Goal: Information Seeking & Learning: Learn about a topic

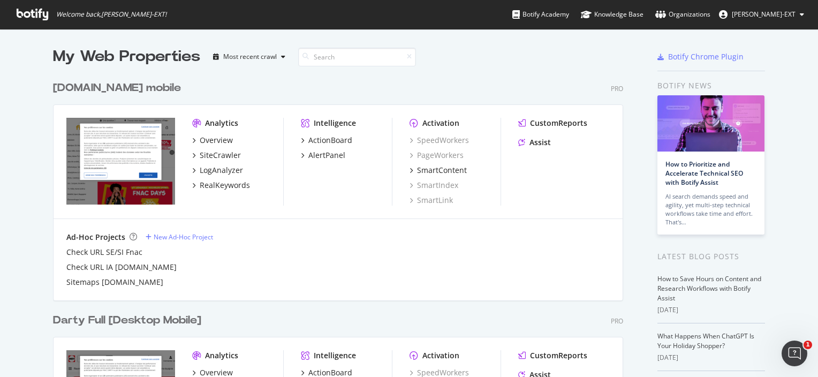
scroll to position [368, 801]
click at [307, 191] on div "Intelligence ActionBoard AlertPanel" at bounding box center [346, 162] width 91 height 88
click at [218, 184] on div "RealKeywords" at bounding box center [225, 185] width 50 height 11
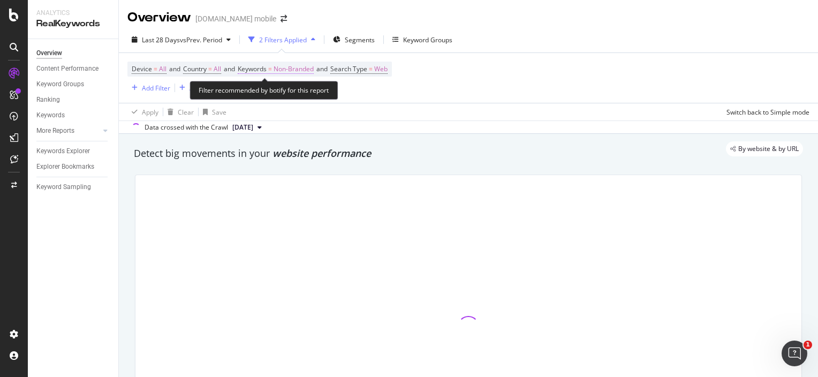
click at [292, 71] on span "Non-Branded" at bounding box center [294, 69] width 40 height 15
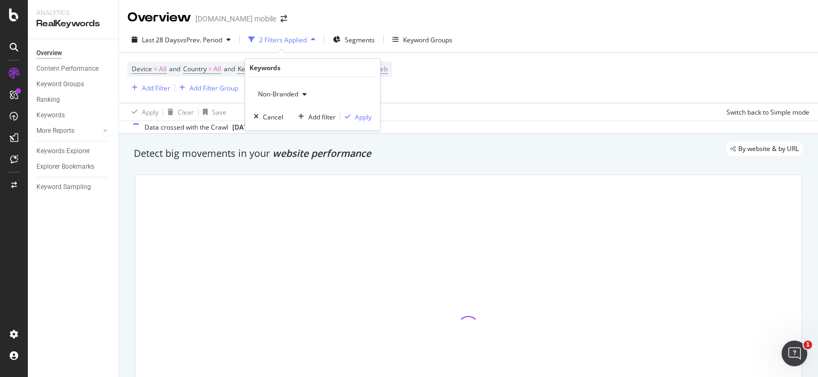
click at [307, 95] on div "button" at bounding box center [304, 94] width 13 height 6
click at [408, 91] on div "Device = All and Country = All and Keywords = Non-Branded and Search Type = Web…" at bounding box center [468, 78] width 682 height 50
click at [155, 88] on div "Add Filter" at bounding box center [156, 88] width 28 height 9
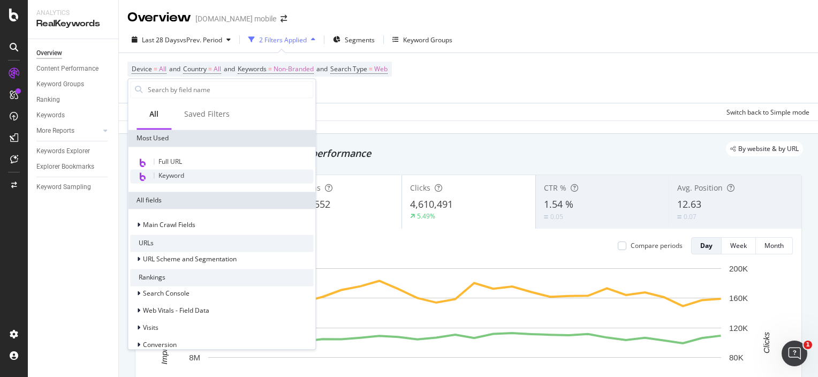
click at [182, 172] on span "Keyword" at bounding box center [171, 175] width 26 height 9
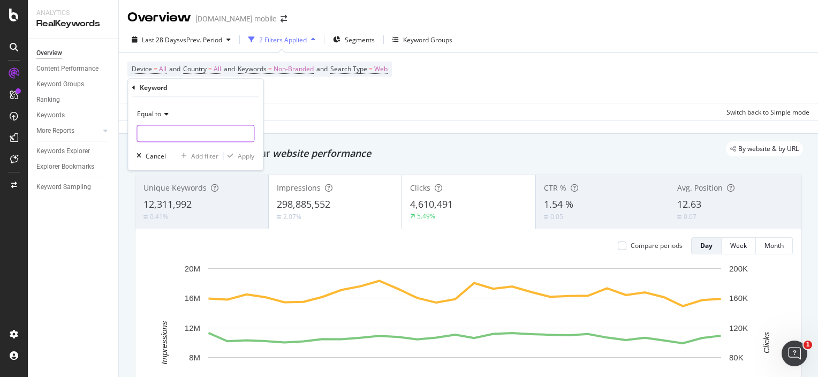
click at [163, 134] on input "text" at bounding box center [195, 133] width 117 height 17
click at [164, 111] on icon at bounding box center [164, 114] width 7 height 6
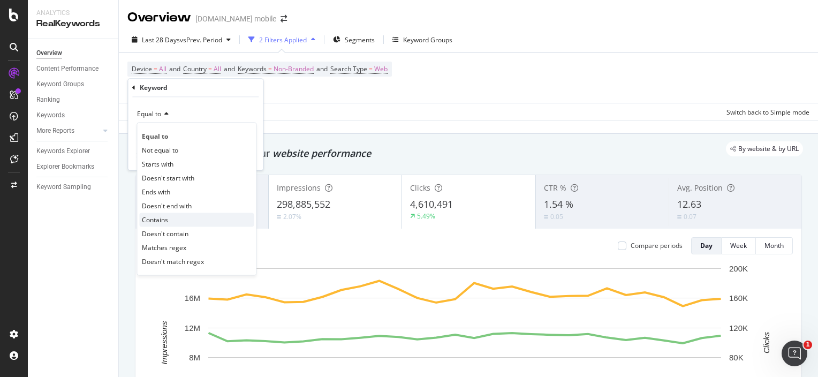
click at [168, 222] on div "Contains" at bounding box center [196, 220] width 115 height 14
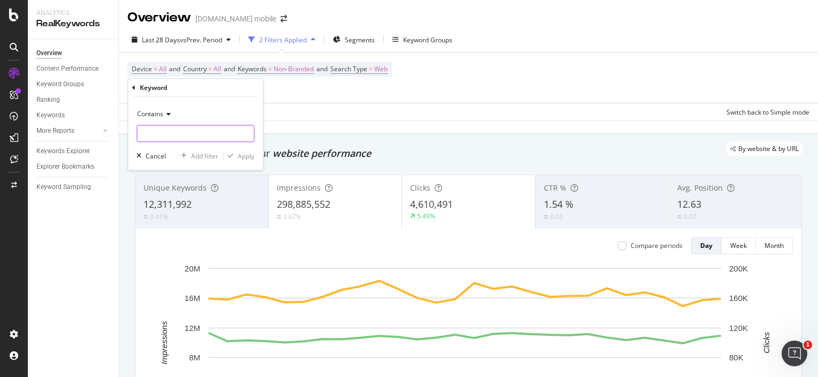
click at [170, 131] on input "text" at bounding box center [195, 133] width 117 height 17
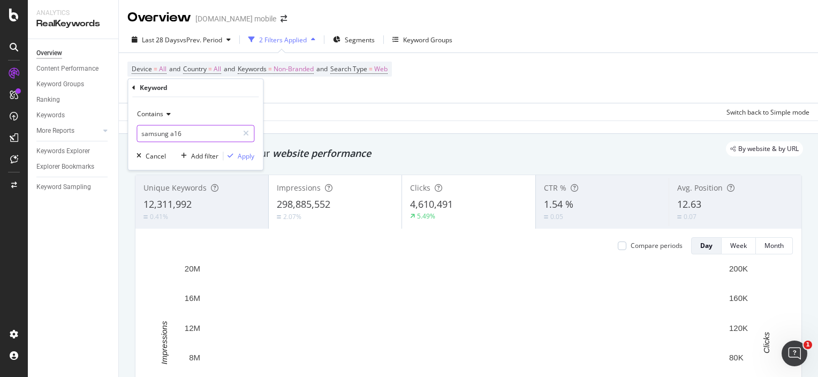
type input "samsung a16"
